Goal: Information Seeking & Learning: Learn about a topic

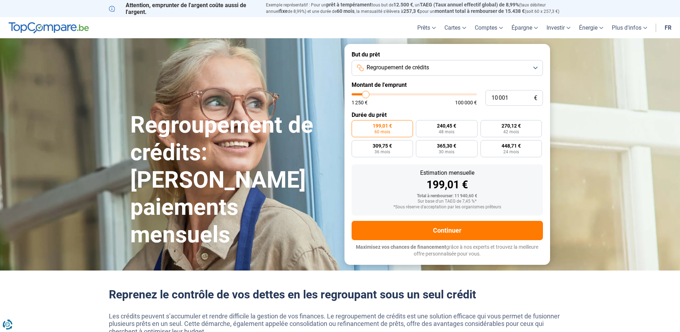
type input "9 750"
type input "9750"
type input "10 500"
type input "10500"
type input "11 250"
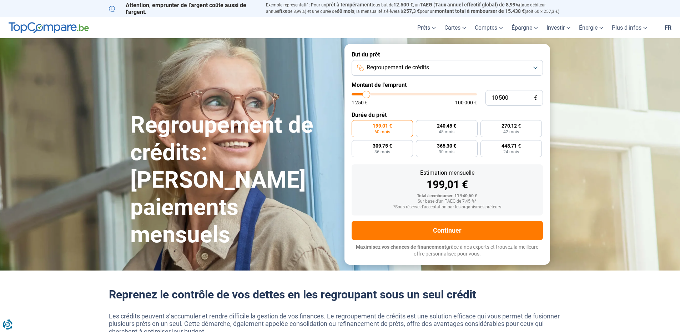
type input "11250"
type input "12 000"
type input "12000"
type input "12 750"
type input "12750"
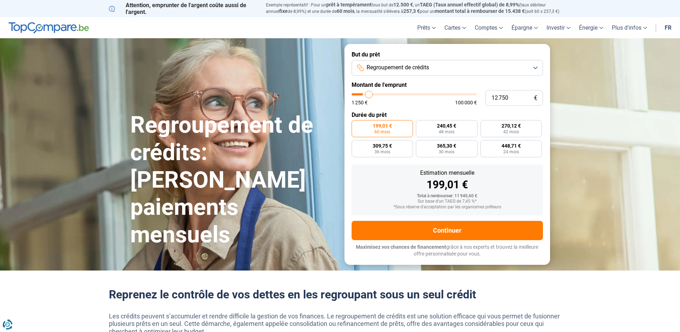
type input "13 250"
type input "13250"
type input "14 250"
type input "14250"
type input "14 750"
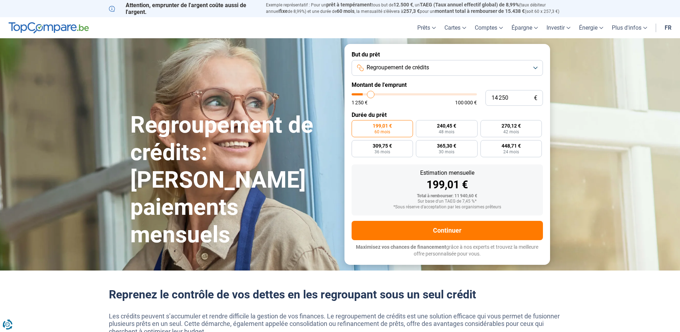
type input "14750"
type input "15 000"
type input "15000"
type input "16 000"
type input "16000"
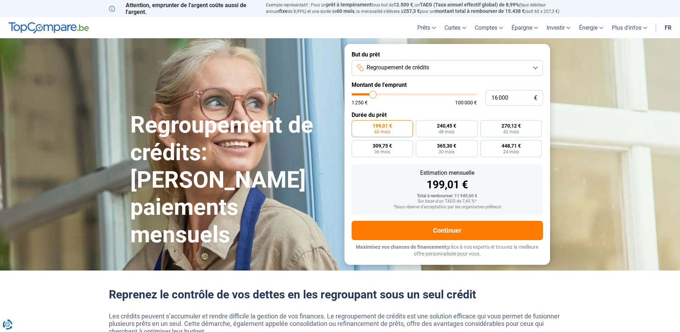
type input "16 500"
type input "16500"
type input "17 250"
type input "17250"
type input "17 750"
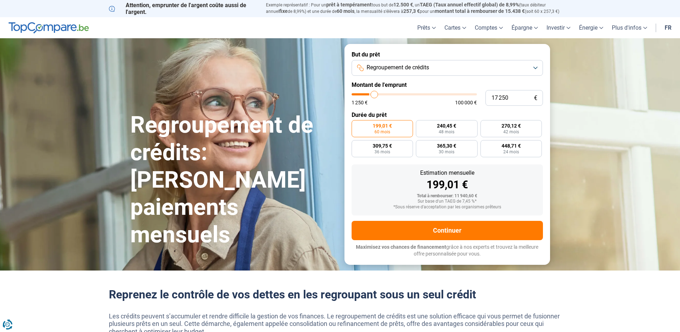
type input "17750"
type input "18 500"
type input "18500"
type input "19 000"
type input "19000"
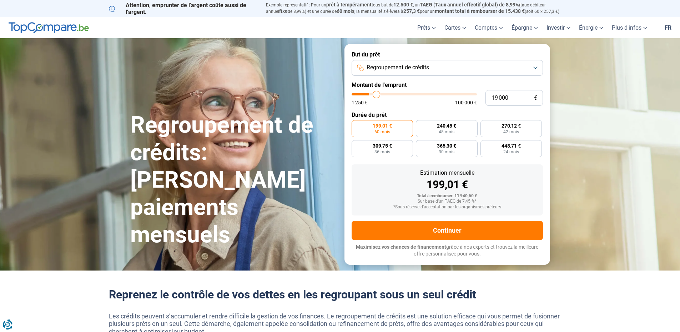
type input "20 000"
type input "20000"
type input "20 750"
type input "20750"
type input "21 750"
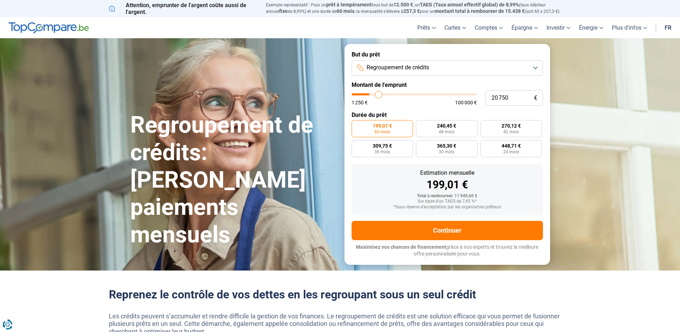
type input "21750"
type input "22 250"
type input "22250"
type input "23 250"
type input "23250"
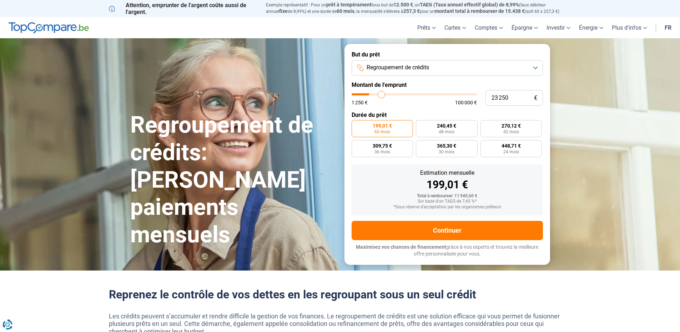
type input "23 750"
type input "23750"
type input "24 750"
type input "24750"
type input "25 750"
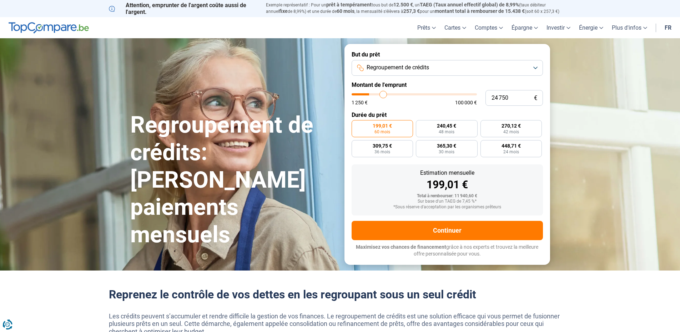
type input "25750"
type input "26 250"
type input "26250"
type input "26 500"
type input "26500"
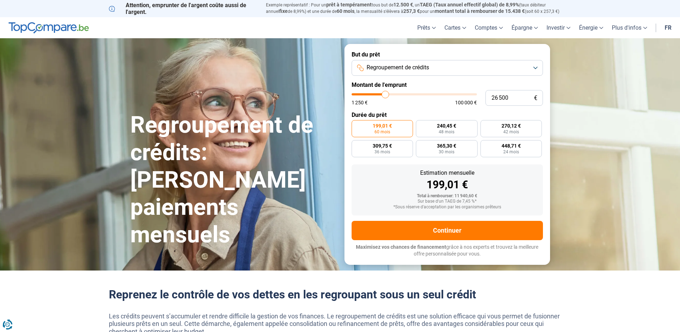
type input "27 250"
type input "27250"
type input "27 500"
type input "27500"
type input "27 750"
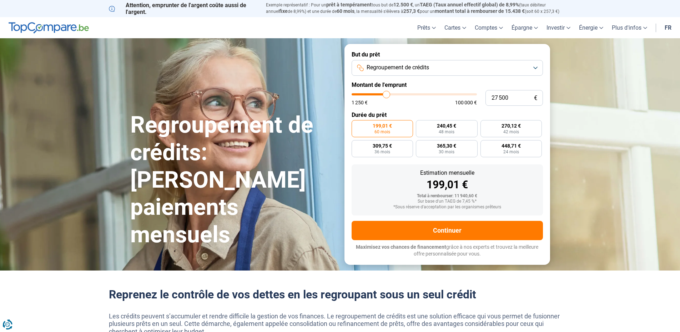
type input "27750"
type input "28 250"
type input "28250"
type input "29 000"
type input "29000"
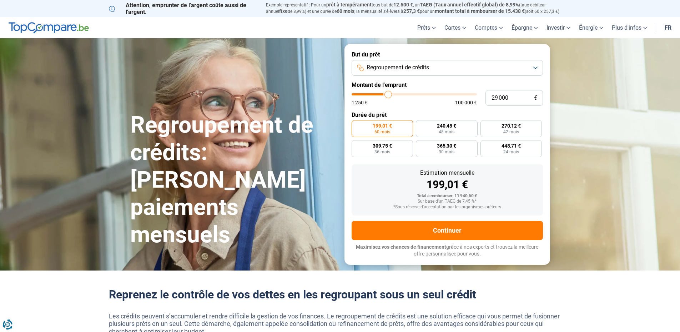
type input "29 250"
type input "29250"
type input "29 500"
type input "29500"
type input "29 750"
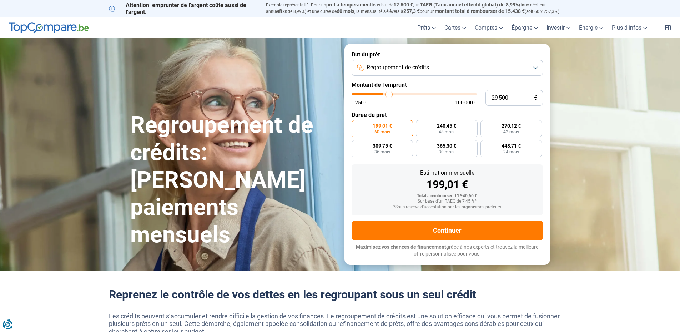
type input "29750"
type input "30 500"
type input "30500"
type input "30 750"
type input "30750"
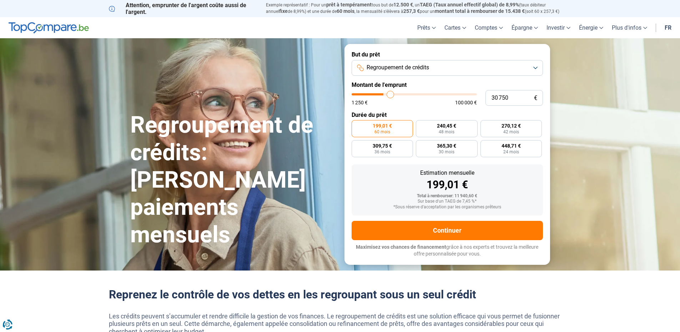
type input "31 000"
type input "31000"
type input "31 750"
type input "31750"
type input "32 000"
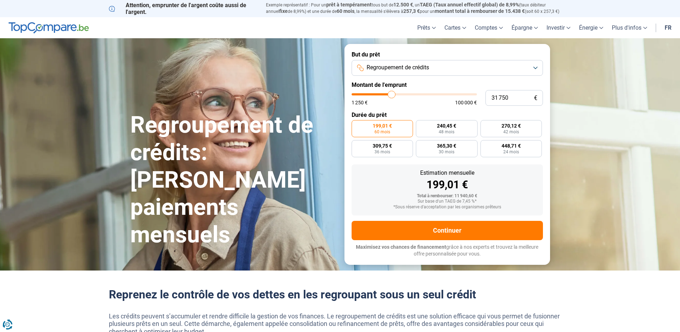
type input "32000"
type input "32 750"
type input "32750"
type input "34 000"
type input "34000"
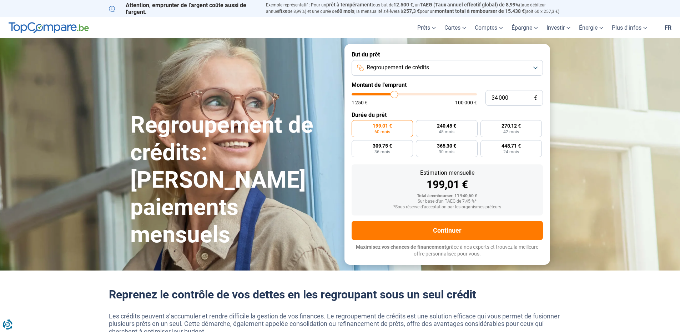
type input "35 000"
type input "35000"
type input "35 750"
type input "35750"
type input "36 500"
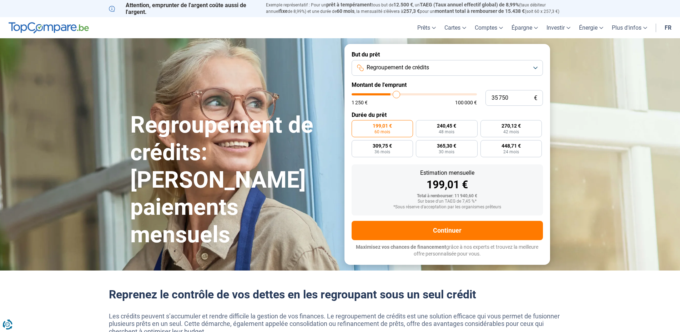
type input "36500"
type input "37 250"
type input "37250"
type input "38 250"
type input "38250"
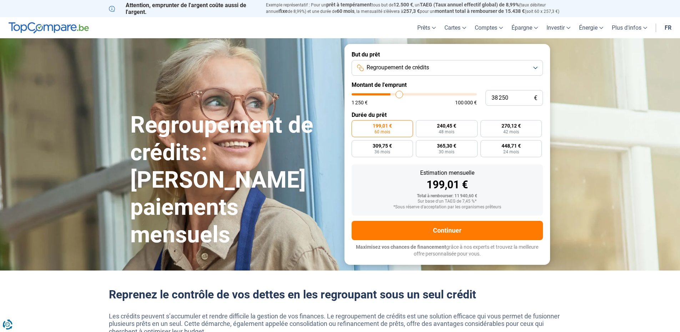
type input "39 250"
type input "39250"
type input "39 750"
type input "39750"
type input "40 250"
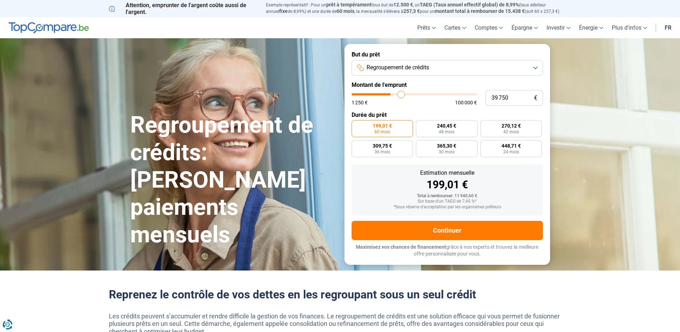
type input "40250"
type input "40 750"
type input "40750"
type input "41 000"
type input "41000"
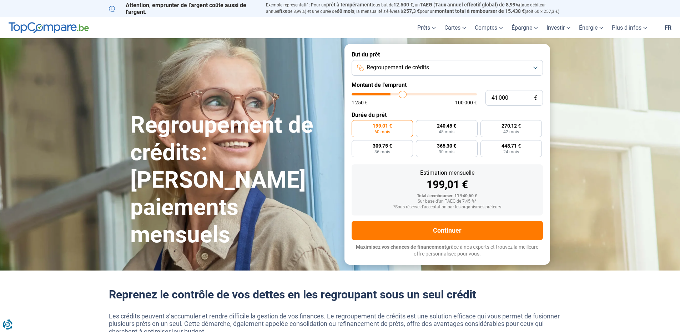
type input "41 250"
type input "41250"
type input "42 250"
type input "42250"
type input "43 000"
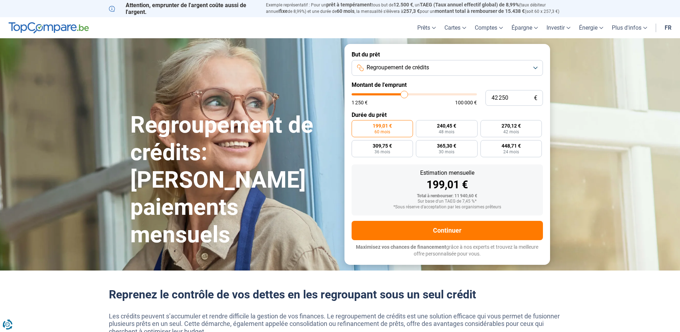
type input "43000"
type input "44 250"
type input "44250"
type input "46 000"
type input "46000"
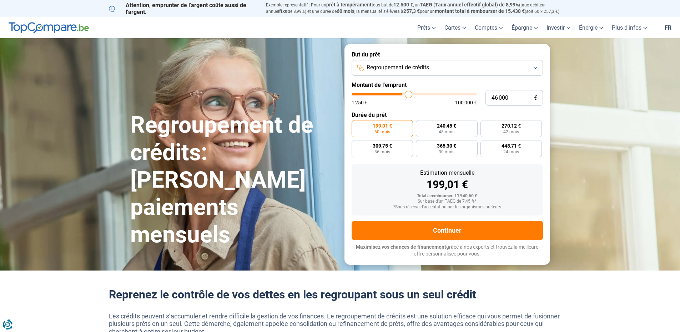
type input "47 000"
type input "47000"
type input "48 000"
type input "48000"
type input "48 250"
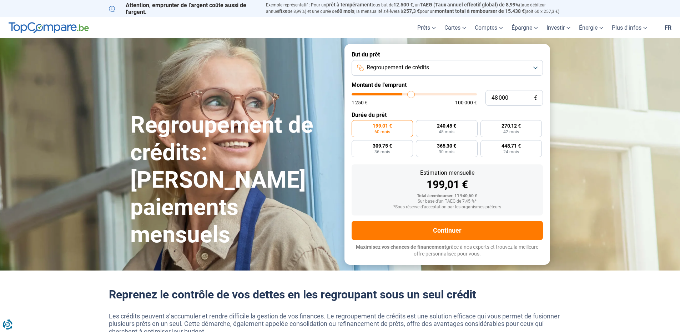
type input "48250"
type input "48 750"
type input "48750"
type input "50 250"
type input "50250"
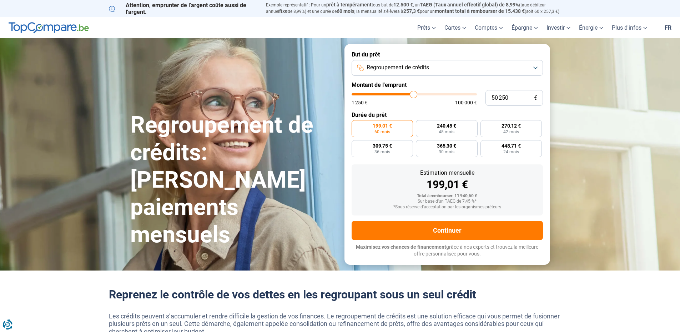
type input "51 000"
type input "51000"
type input "52 000"
type input "52000"
type input "52 750"
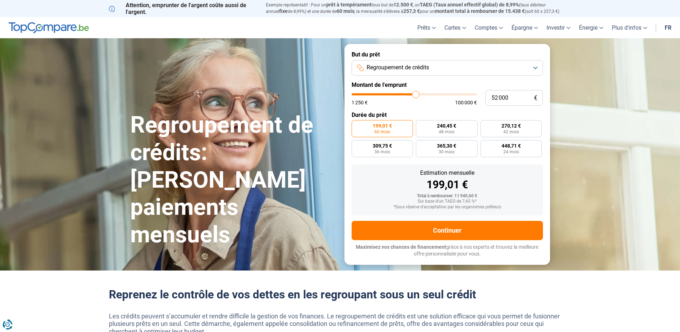
type input "52750"
type input "53 500"
type input "53500"
type input "54 500"
type input "54500"
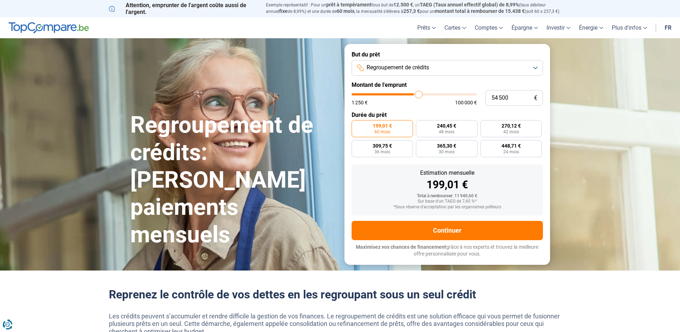
type input "54 750"
type input "54750"
type input "55 500"
type input "55500"
type input "55 750"
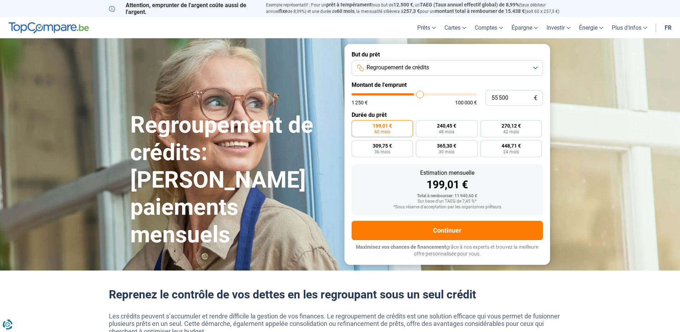
type input "55750"
type input "56 000"
type input "56000"
type input "56 250"
type input "56250"
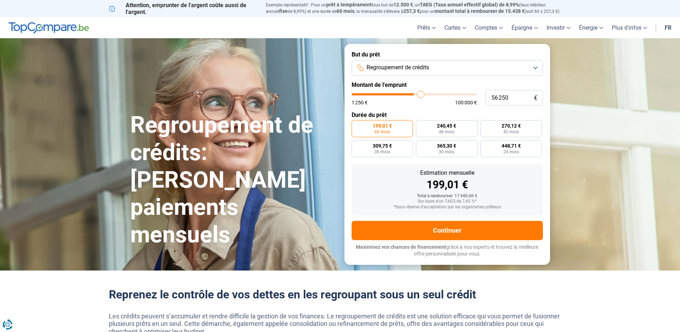
type input "56 500"
type input "56500"
type input "57 000"
type input "57000"
type input "57 250"
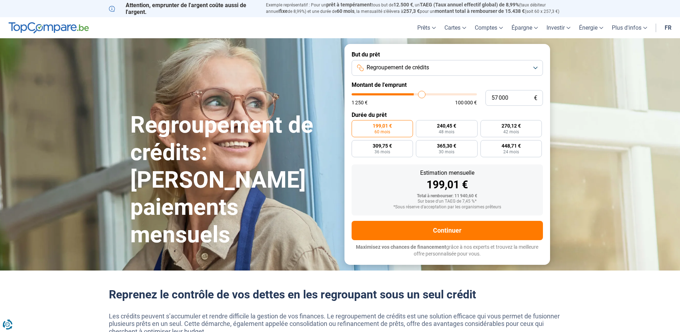
type input "57250"
type input "57 500"
type input "57500"
type input "57 750"
type input "57750"
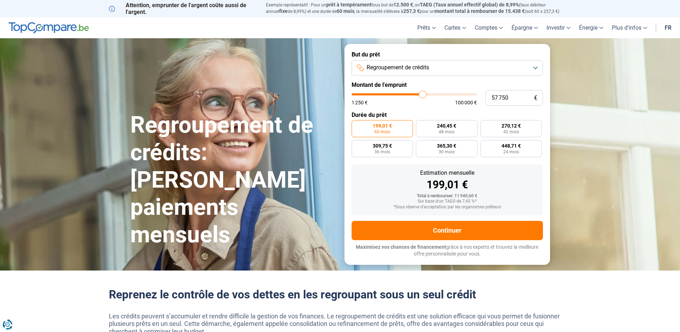
type input "58 000"
type input "58000"
type input "58 500"
type input "58500"
type input "58 750"
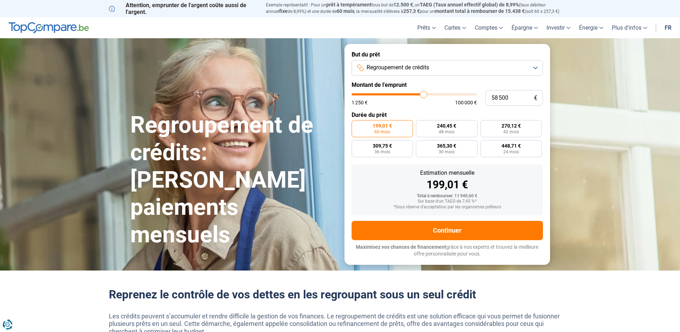
type input "58750"
type input "59 000"
type input "59000"
type input "59 250"
type input "59250"
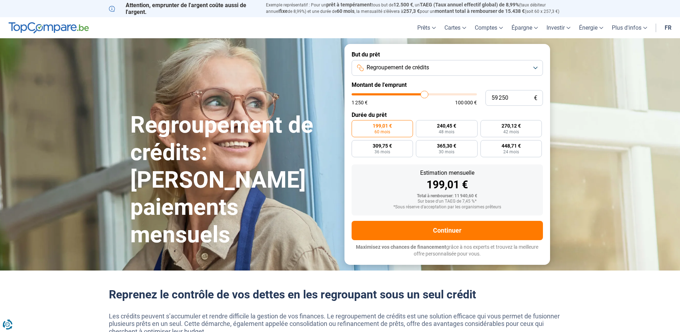
type input "60 250"
type input "60250"
type input "61 750"
type input "61750"
type input "62 500"
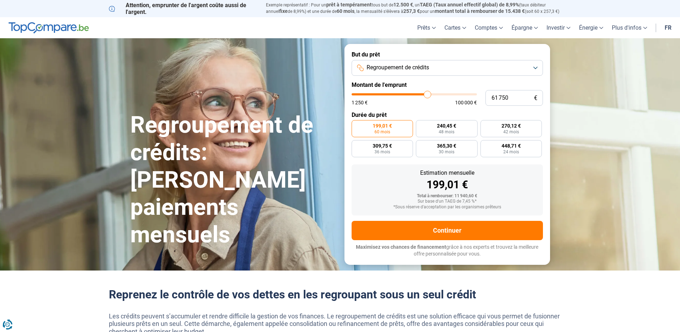
type input "62500"
type input "63 750"
type input "63750"
type input "64 750"
type input "64750"
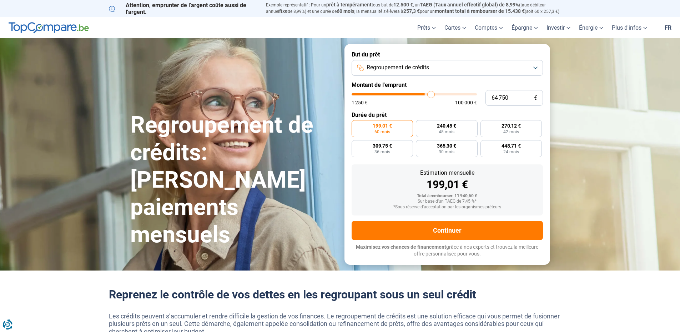
type input "65 750"
type input "65750"
type input "66 000"
type input "66000"
type input "66 250"
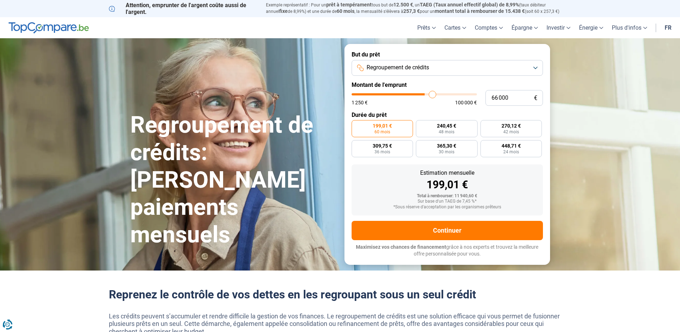
type input "66250"
type input "66 750"
type input "66750"
type input "67 500"
type input "67500"
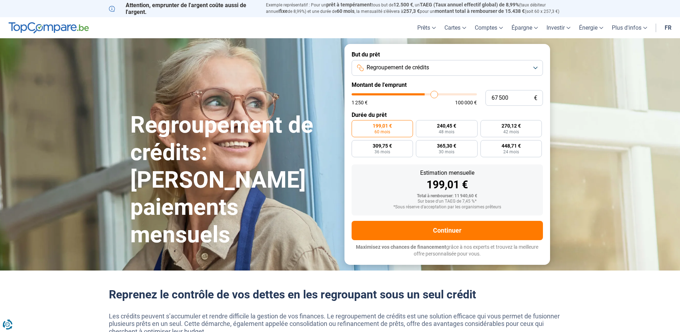
type input "67 750"
type input "67750"
type input "68 750"
type input "68750"
type input "69 000"
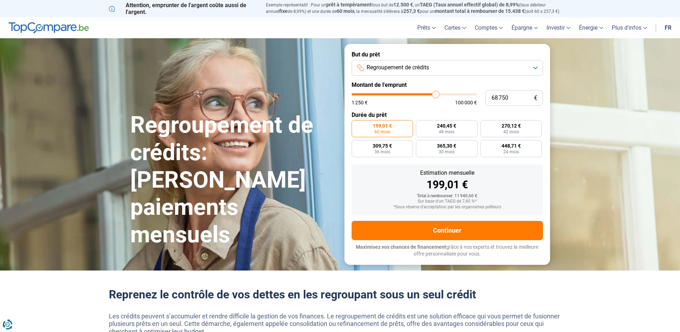
type input "69000"
type input "69 500"
type input "69500"
type input "69 750"
type input "69750"
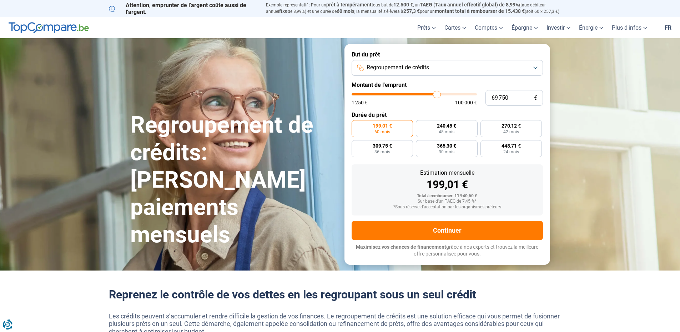
type input "70 500"
type input "70500"
type input "71 000"
type input "71000"
type input "71 250"
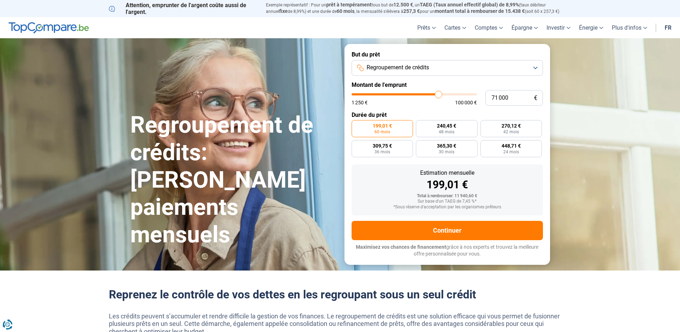
type input "71250"
type input "72 000"
type input "72000"
type input "72 500"
type input "72500"
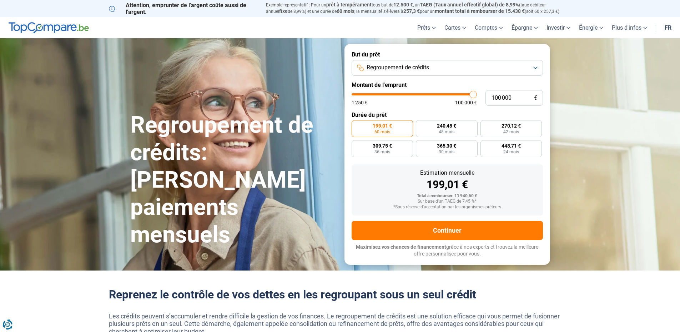
drag, startPoint x: 365, startPoint y: 95, endPoint x: 476, endPoint y: 99, distance: 110.8
click at [476, 95] on input "range" at bounding box center [414, 94] width 125 height 2
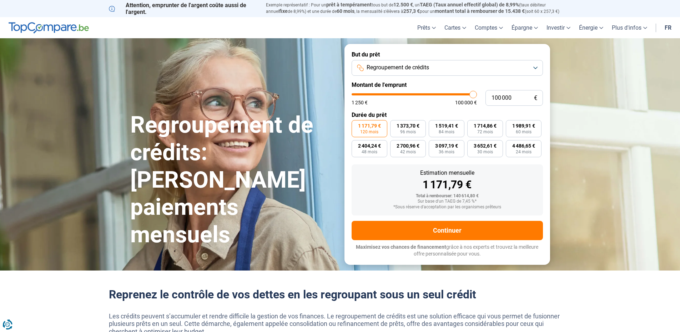
click at [572, 69] on section "Regroupement de crédits: Réduisez vos paiements mensuels Regroupement de crédit…" at bounding box center [340, 154] width 680 height 232
